Goal: Navigation & Orientation: Understand site structure

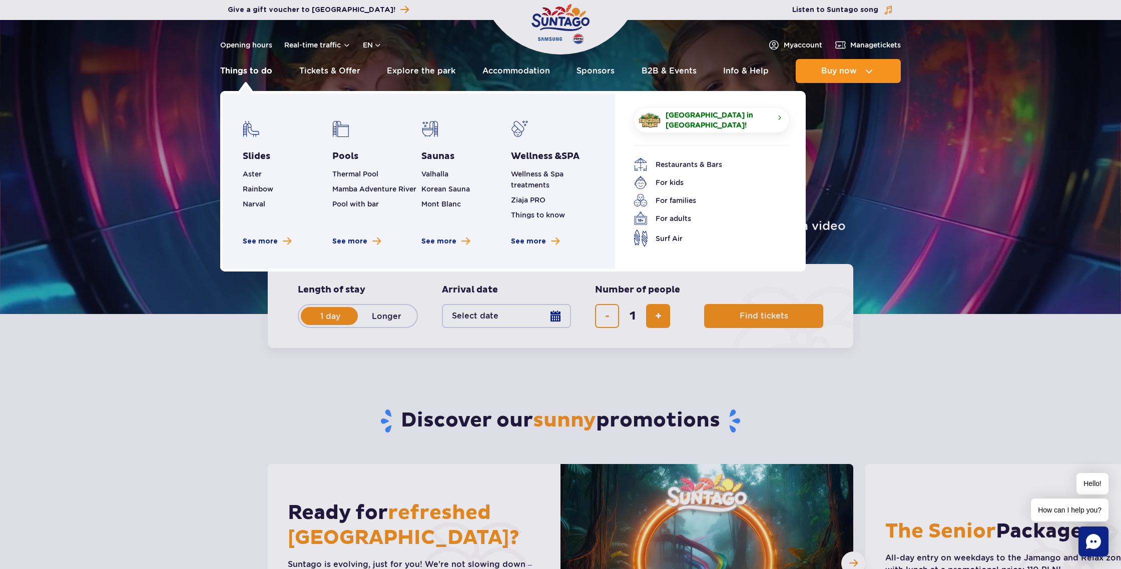
click at [240, 70] on link "Things to do" at bounding box center [246, 71] width 52 height 24
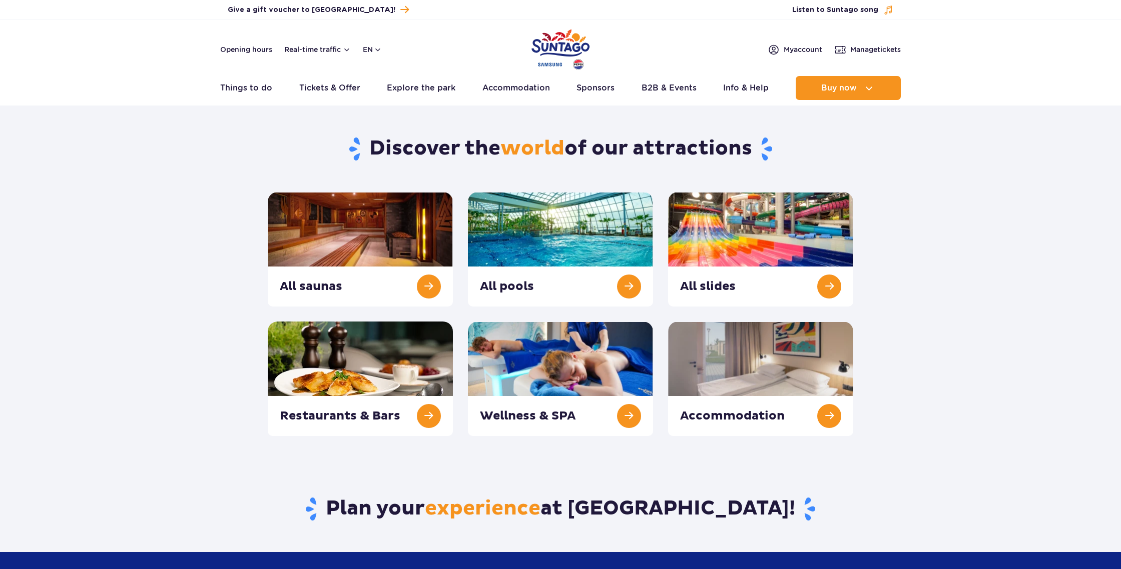
click at [244, 47] on link "Opening hours" at bounding box center [246, 50] width 52 height 10
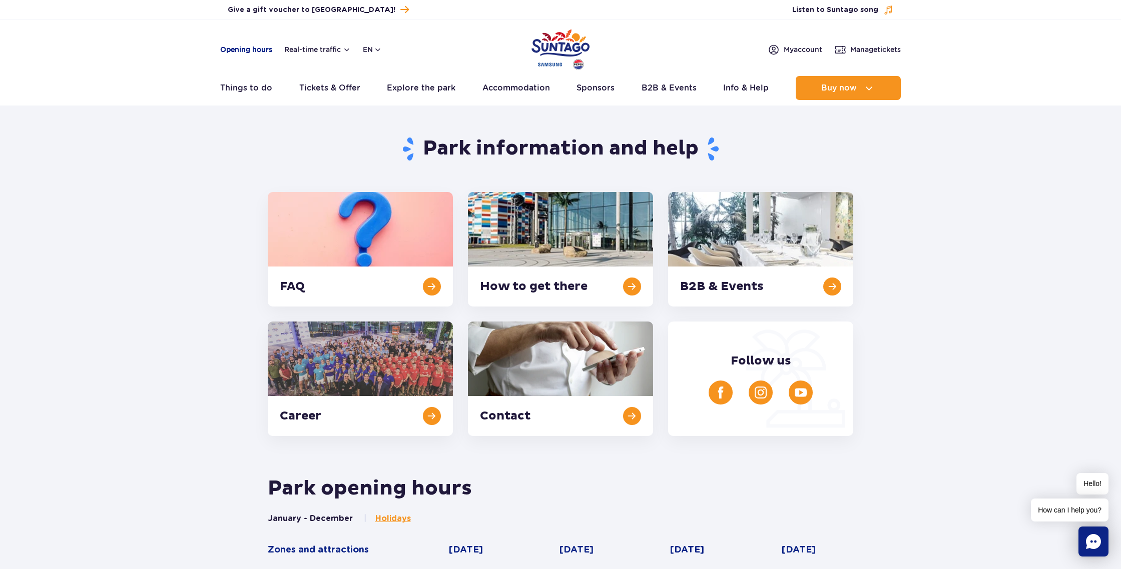
click at [240, 49] on link "Opening hours" at bounding box center [246, 50] width 52 height 10
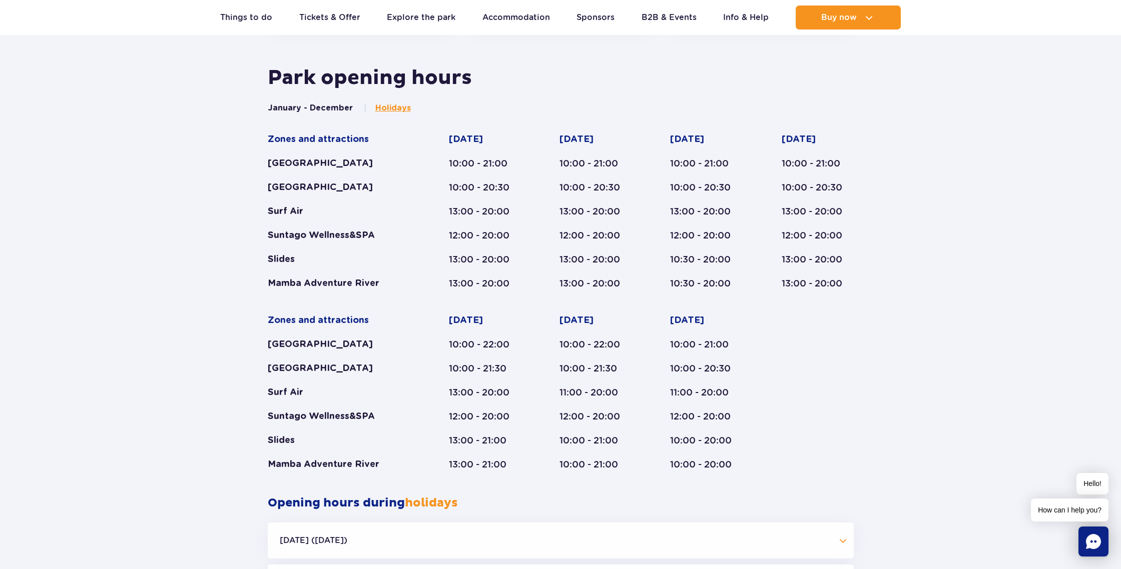
scroll to position [414, 0]
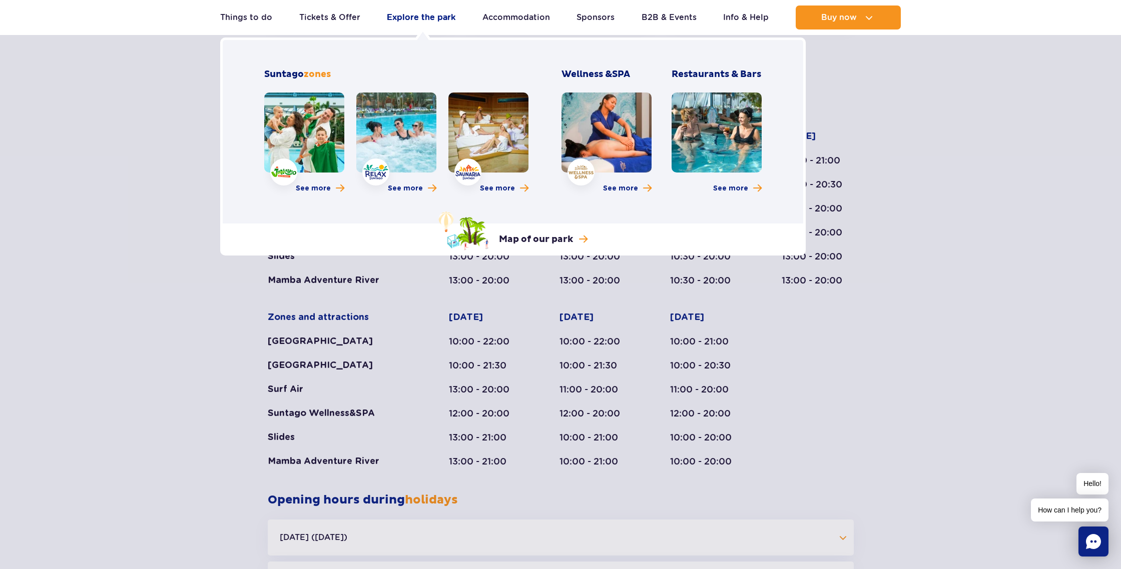
click at [430, 19] on link "Explore the park" at bounding box center [421, 18] width 69 height 24
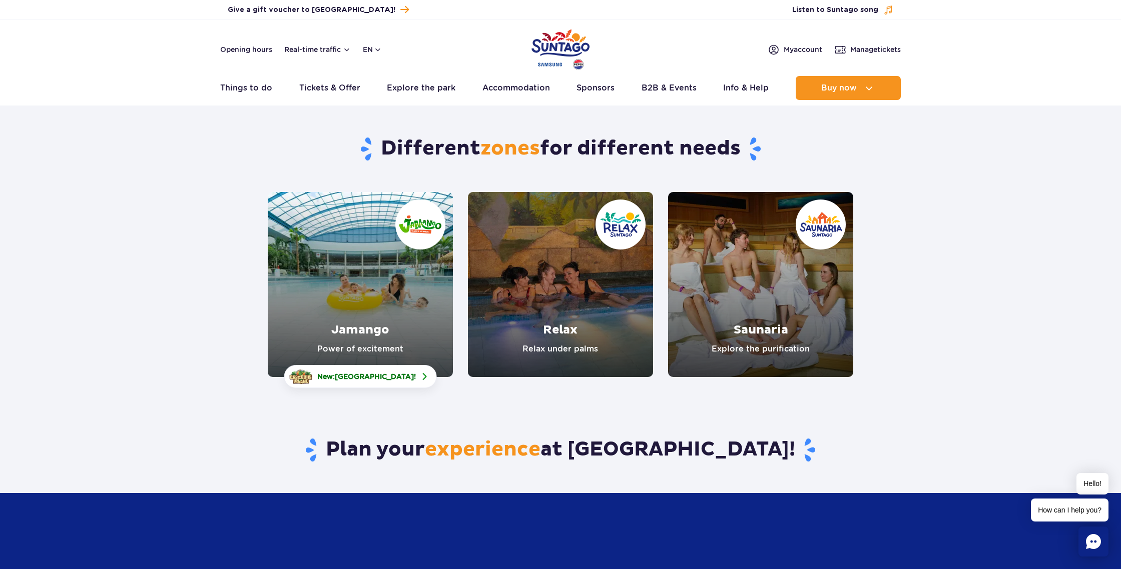
click at [345, 249] on link "Jamango" at bounding box center [360, 284] width 185 height 185
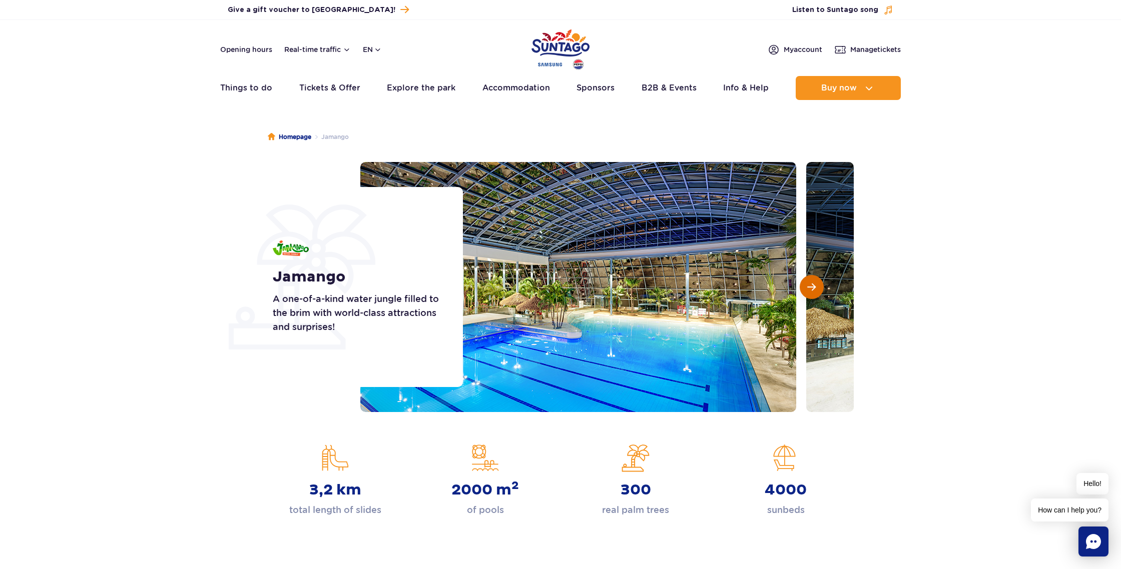
click at [812, 287] on span "Next slide" at bounding box center [811, 287] width 9 height 9
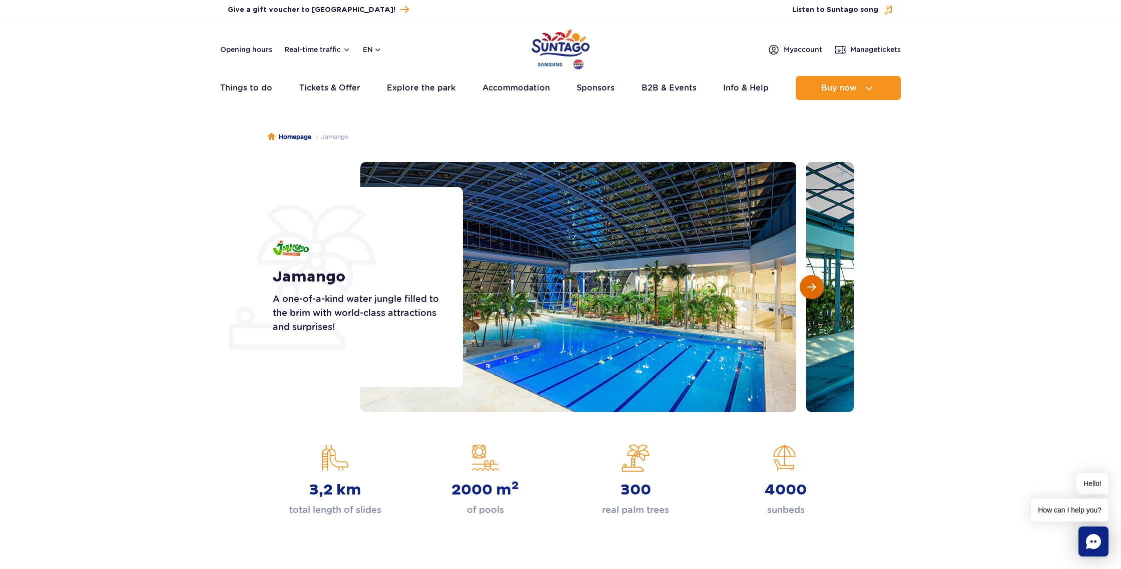
click at [809, 287] on span "Next slide" at bounding box center [811, 287] width 9 height 9
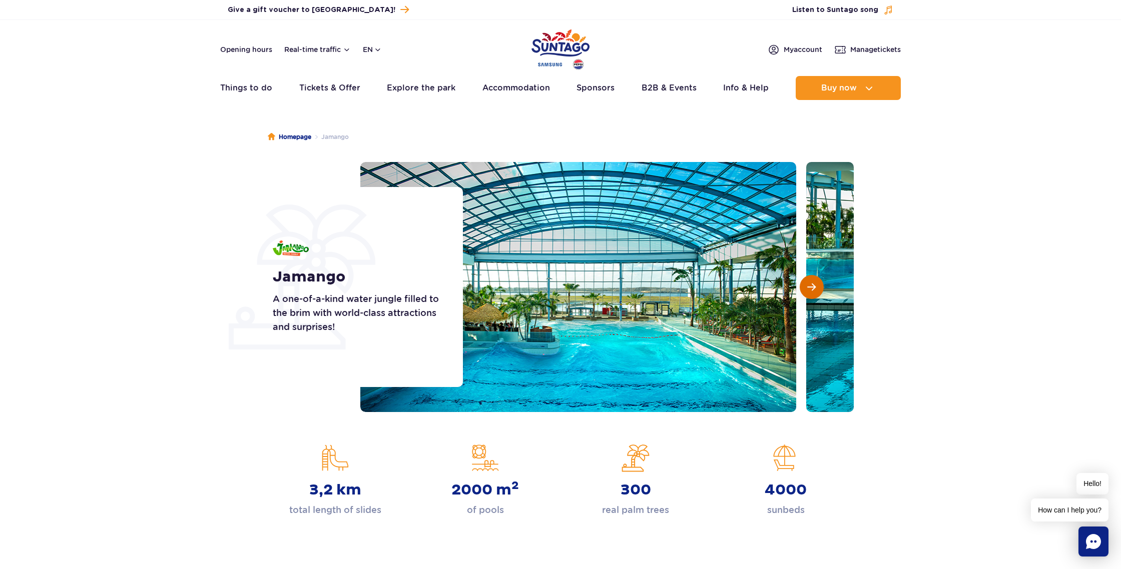
click at [809, 287] on span "Next slide" at bounding box center [811, 287] width 9 height 9
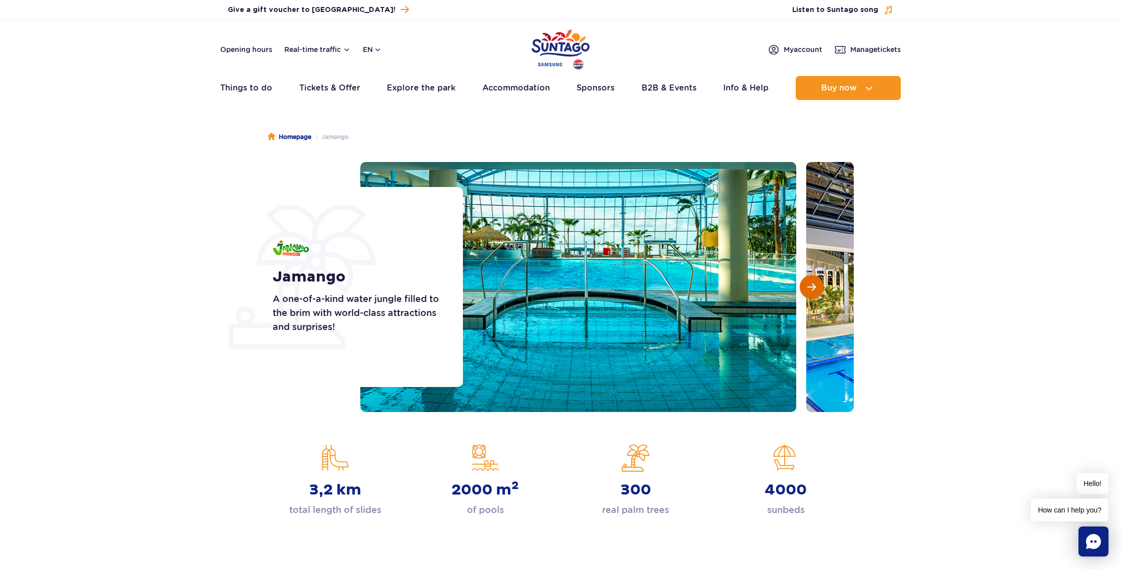
click at [809, 287] on span "Next slide" at bounding box center [811, 287] width 9 height 9
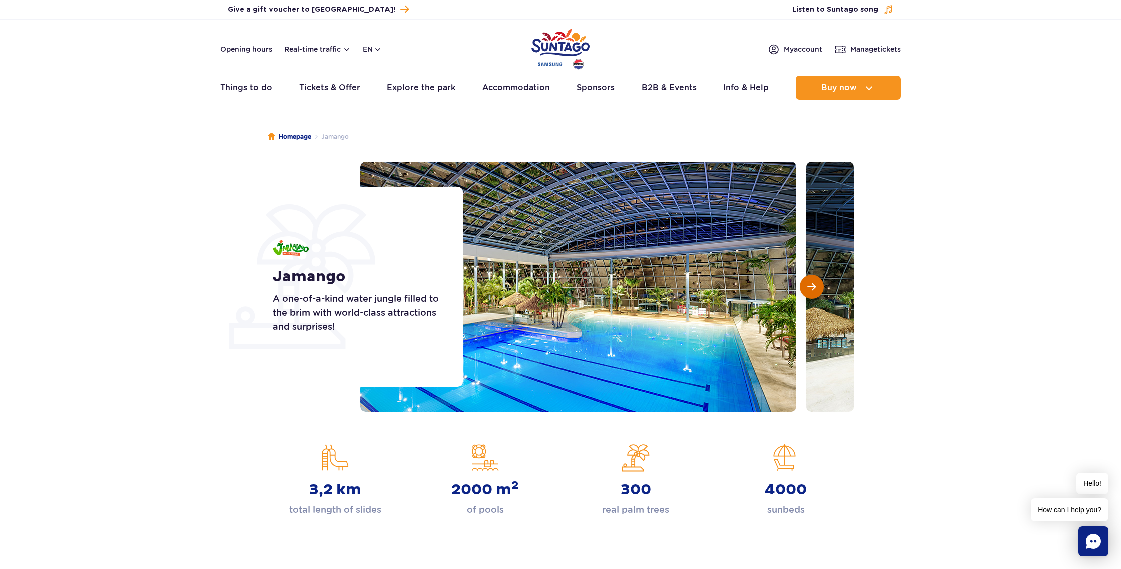
click at [809, 287] on span "Next slide" at bounding box center [811, 287] width 9 height 9
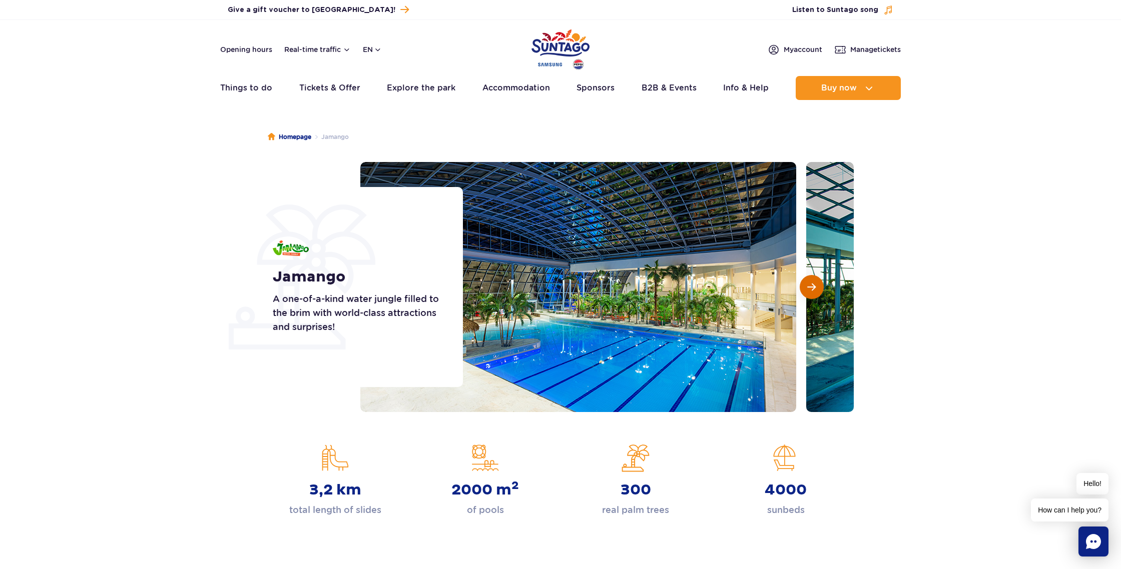
click at [809, 287] on span "Next slide" at bounding box center [811, 287] width 9 height 9
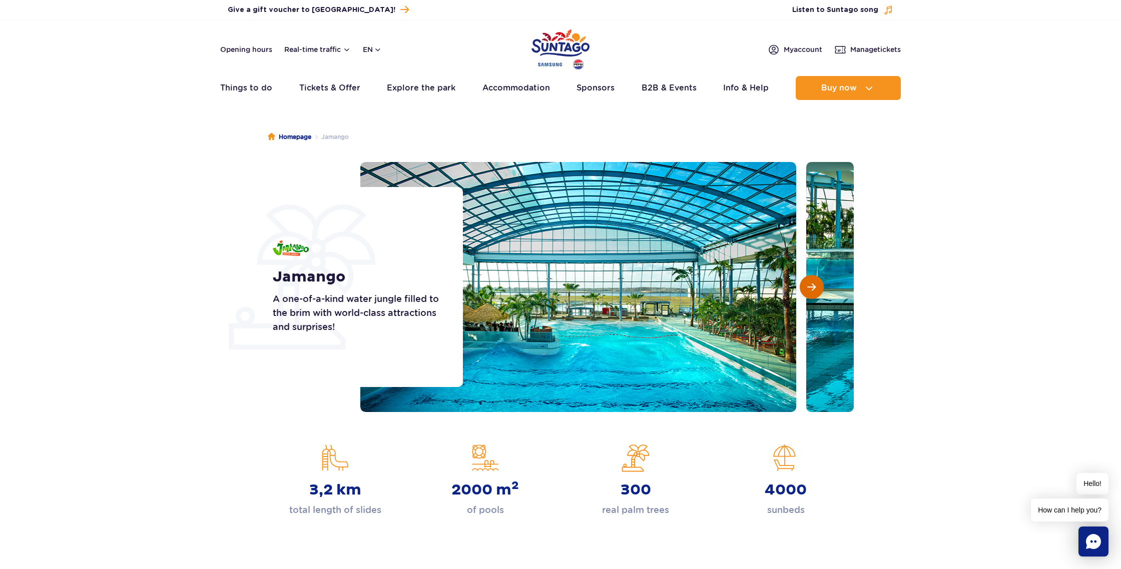
click at [809, 287] on span "Next slide" at bounding box center [811, 287] width 9 height 9
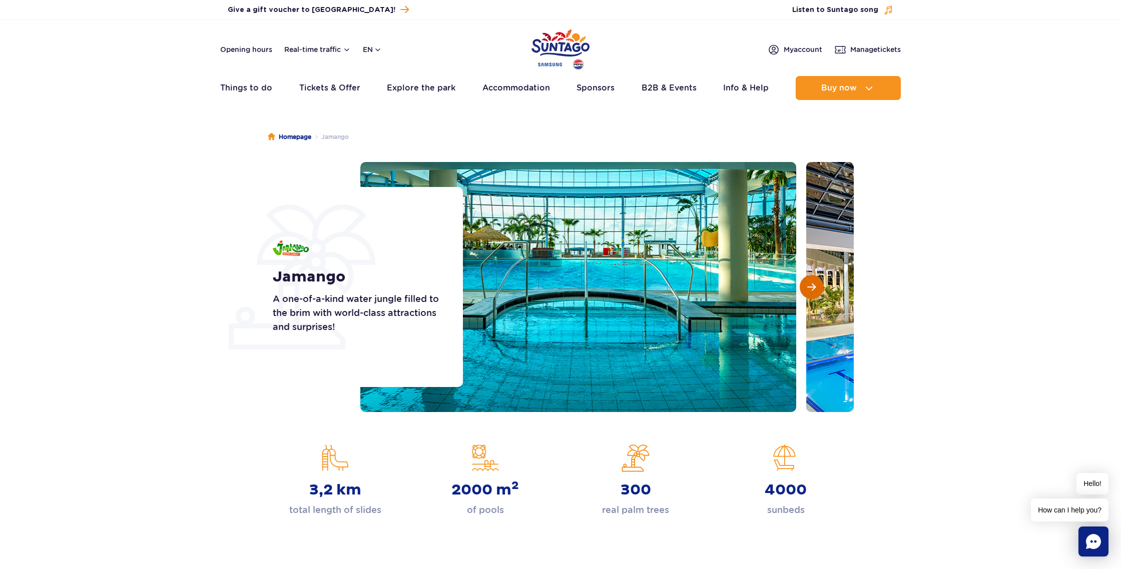
click at [809, 287] on span "Next slide" at bounding box center [811, 287] width 9 height 9
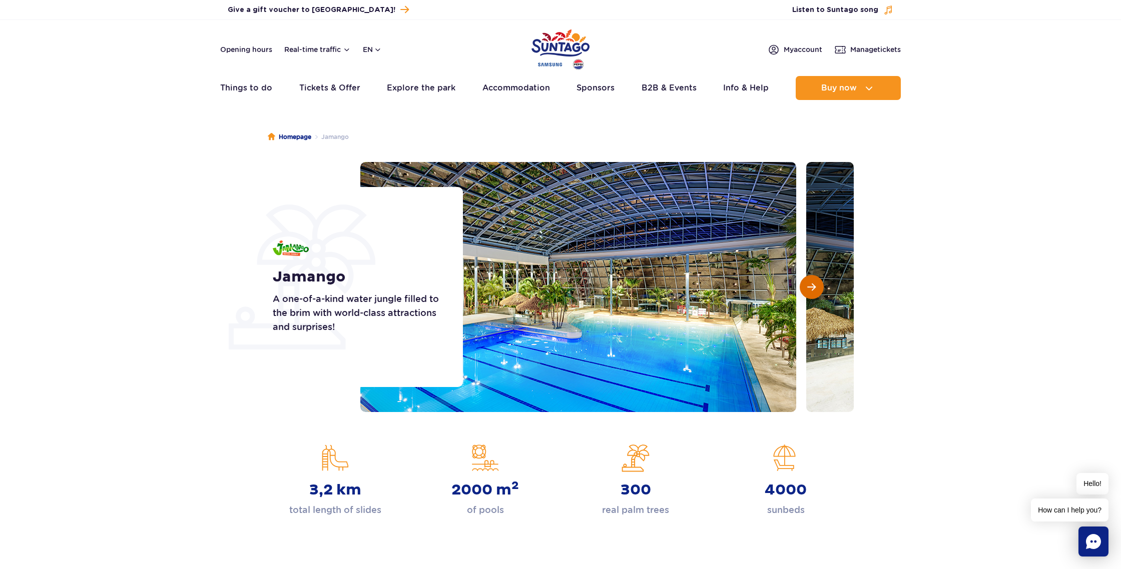
click at [809, 287] on span "Next slide" at bounding box center [811, 287] width 9 height 9
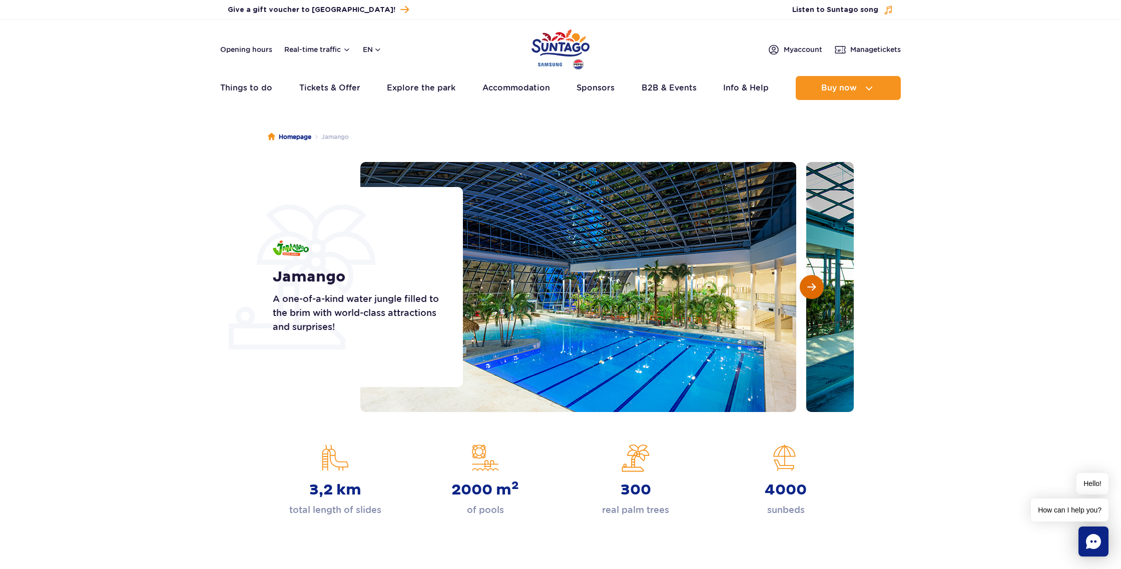
click at [809, 287] on span "Next slide" at bounding box center [811, 287] width 9 height 9
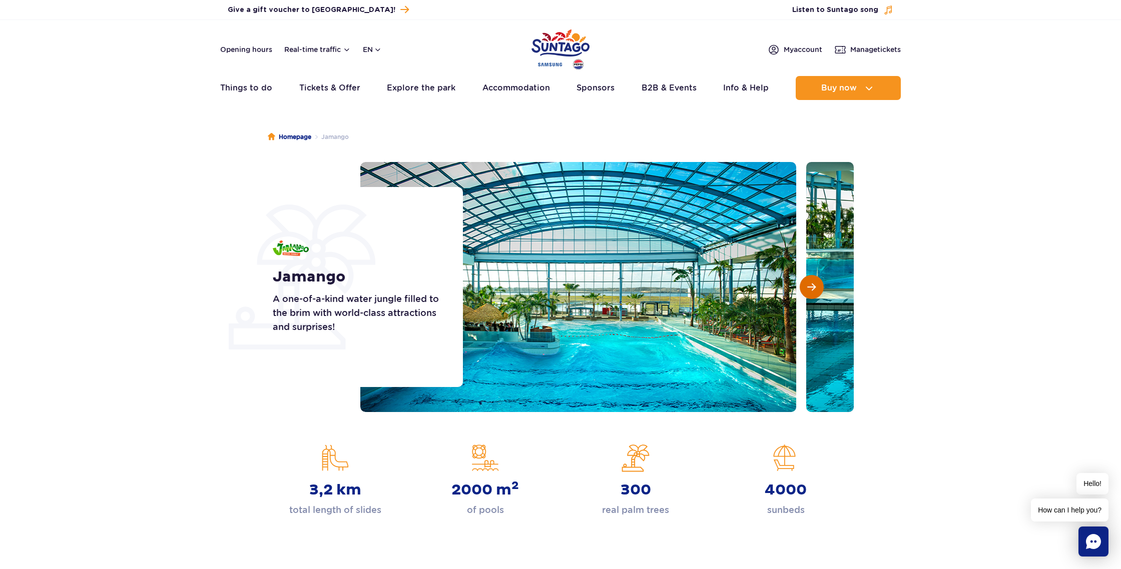
click at [809, 287] on span "Next slide" at bounding box center [811, 287] width 9 height 9
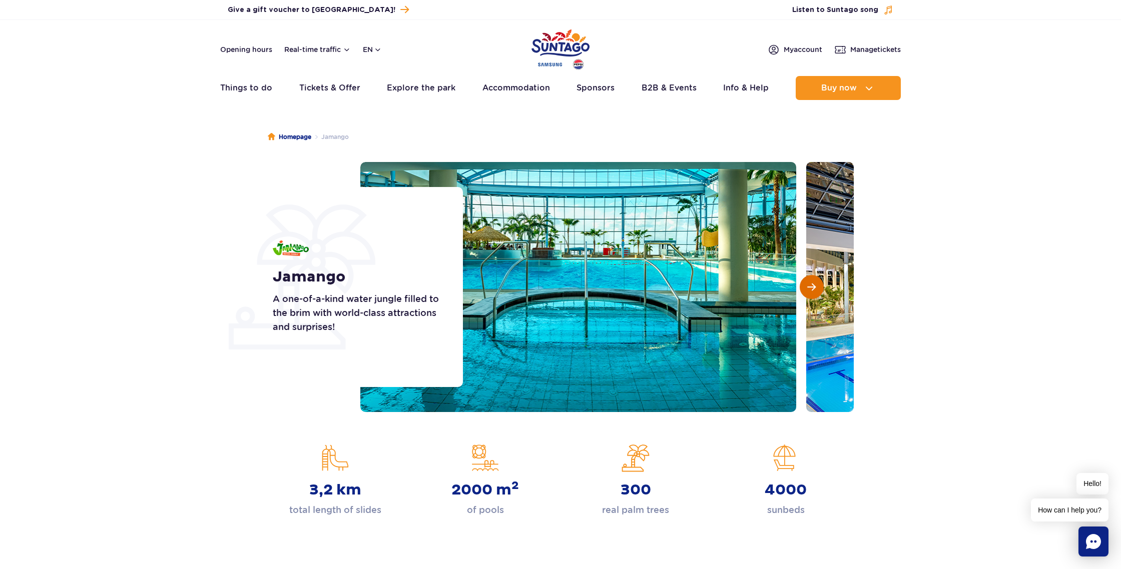
click at [809, 287] on span "Next slide" at bounding box center [811, 287] width 9 height 9
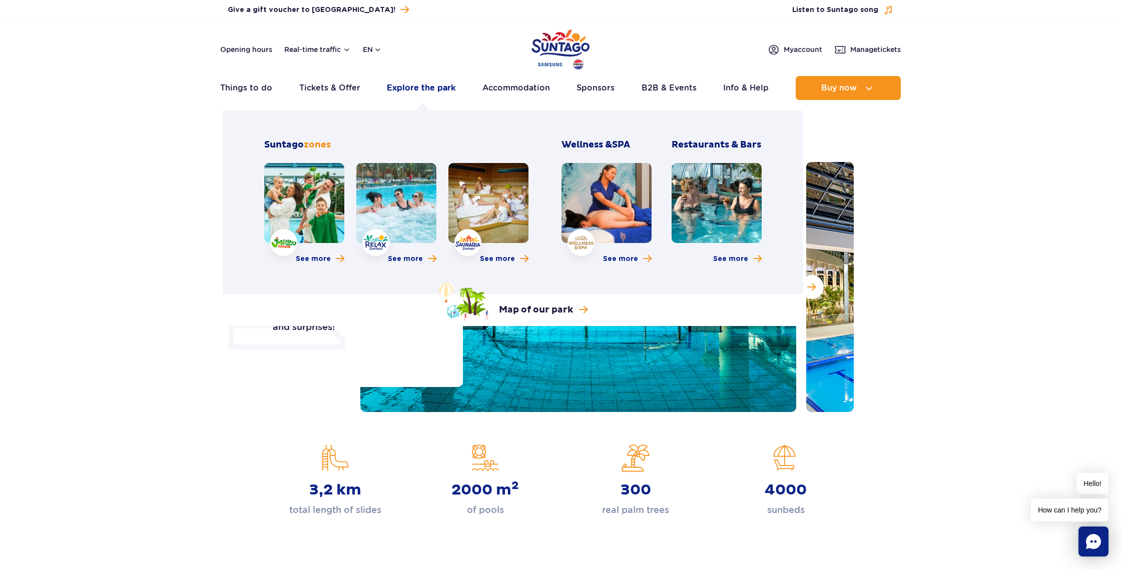
click at [437, 90] on link "Explore the park" at bounding box center [421, 88] width 69 height 24
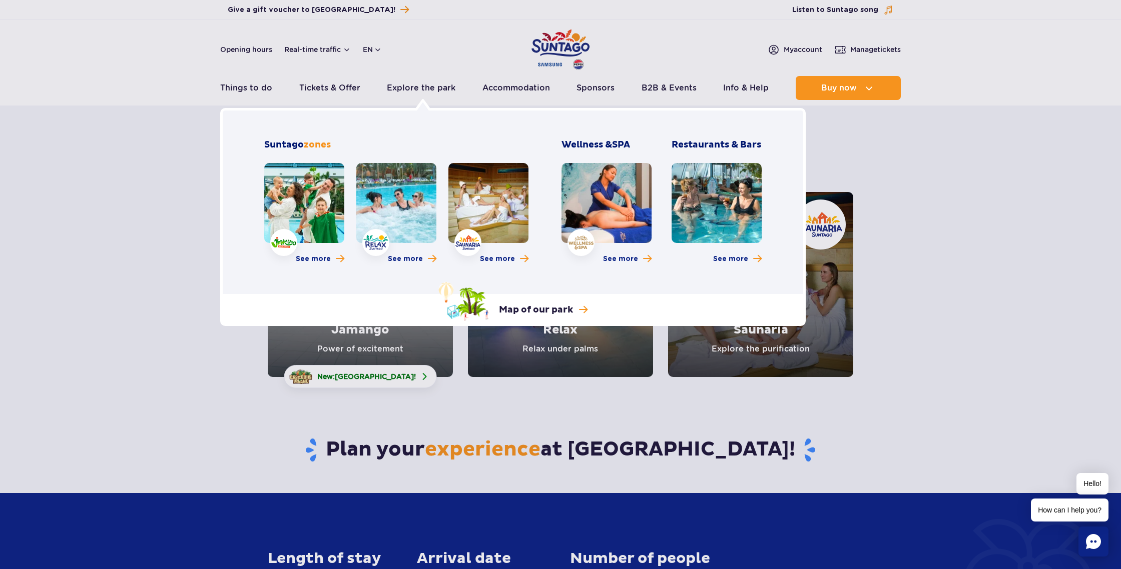
click at [705, 201] on link at bounding box center [716, 203] width 90 height 80
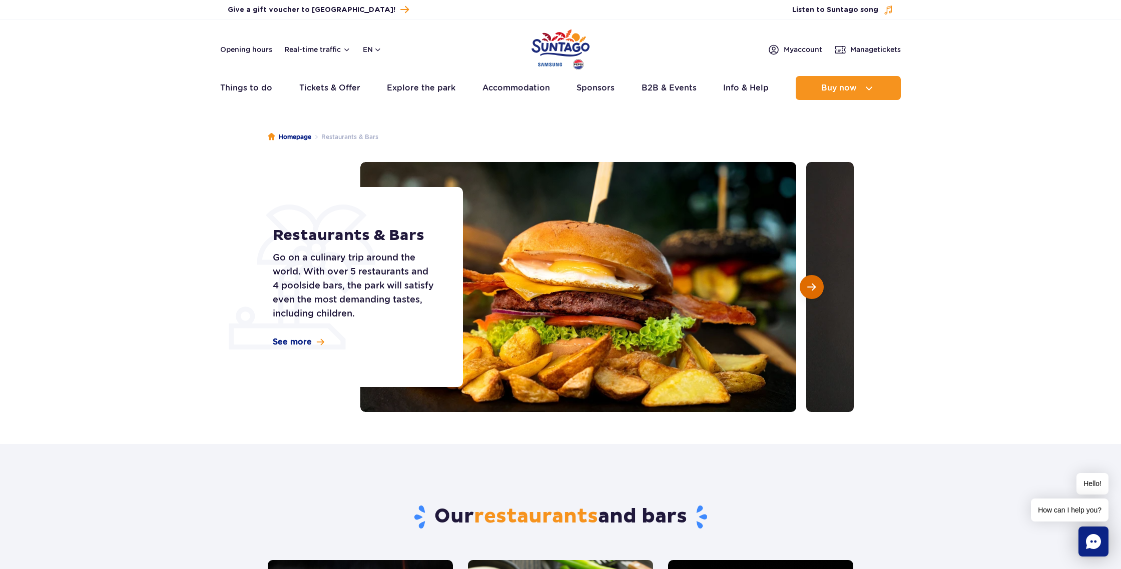
click at [813, 290] on span "Next slide" at bounding box center [811, 287] width 9 height 9
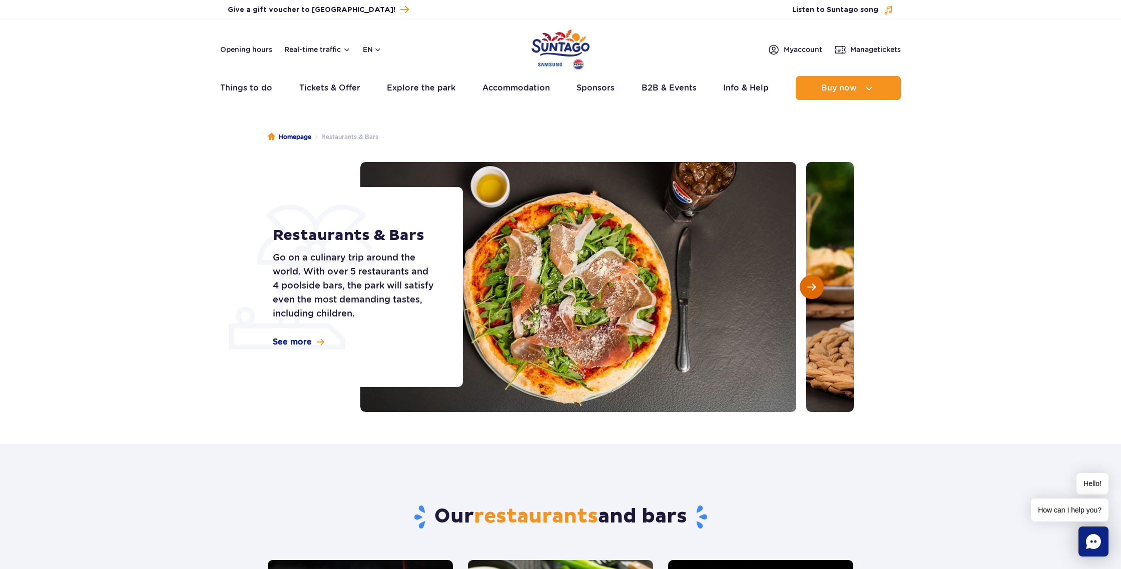
click at [807, 287] on span "Next slide" at bounding box center [811, 287] width 9 height 9
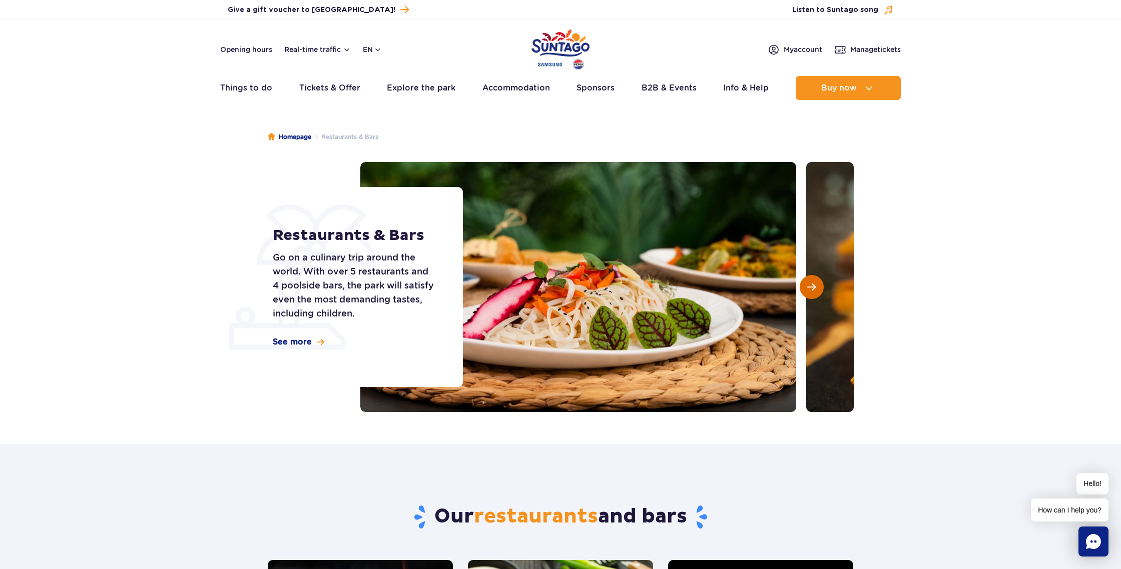
click at [807, 287] on span "Next slide" at bounding box center [811, 287] width 9 height 9
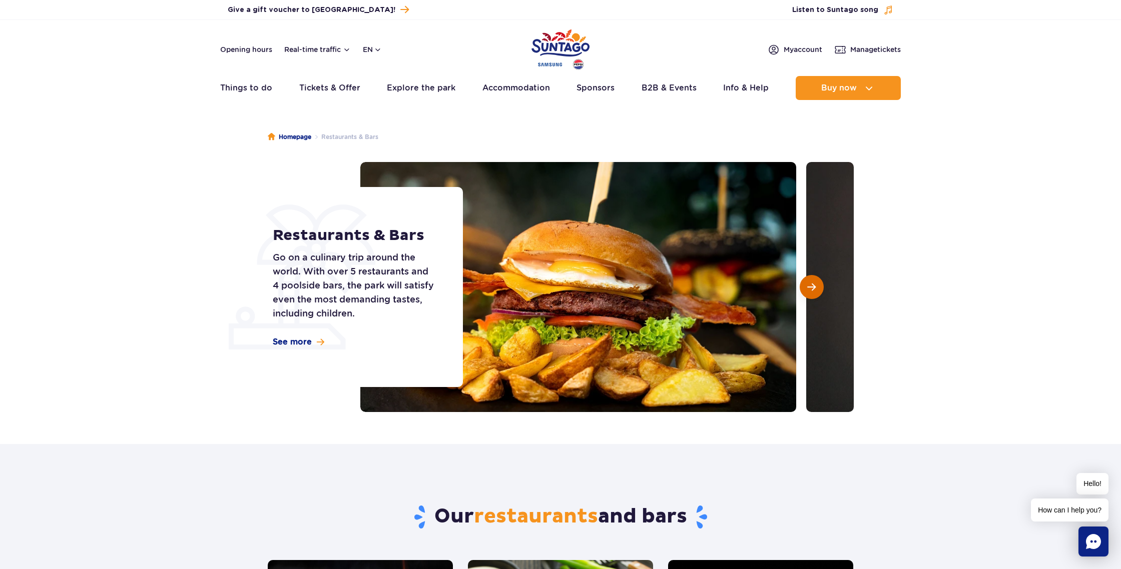
click at [807, 287] on span "Next slide" at bounding box center [811, 287] width 9 height 9
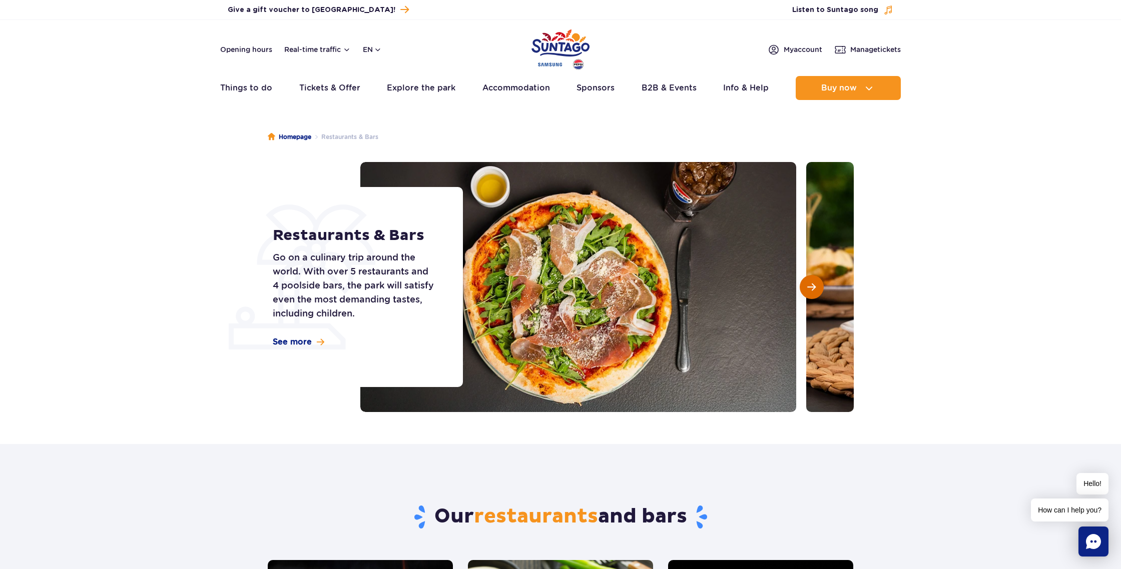
click at [807, 287] on span "Next slide" at bounding box center [811, 287] width 9 height 9
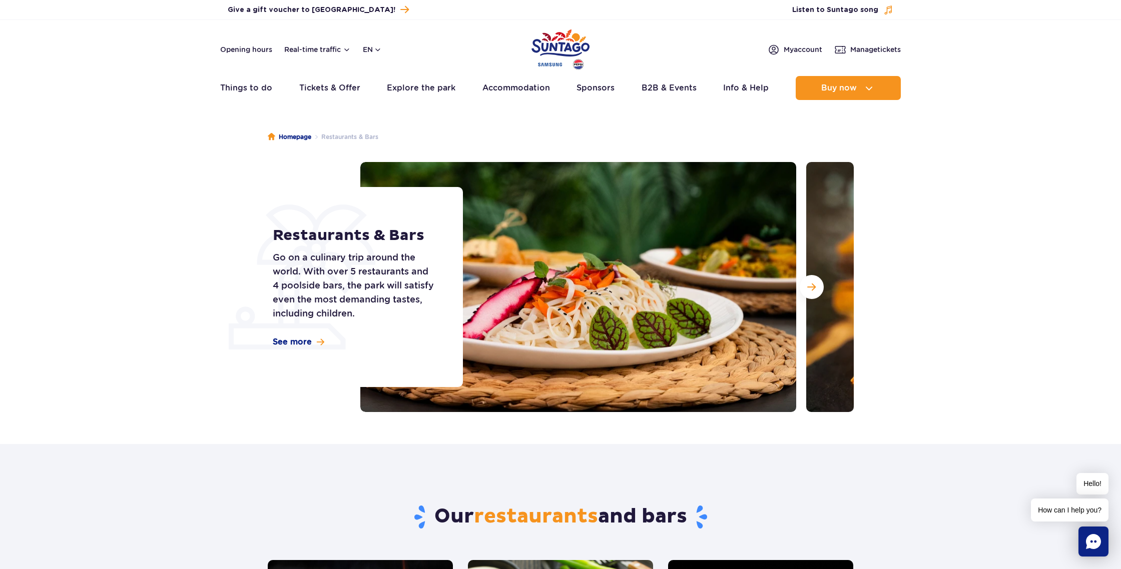
click at [563, 43] on img "Park of Poland" at bounding box center [560, 50] width 58 height 46
